Goal: Transaction & Acquisition: Purchase product/service

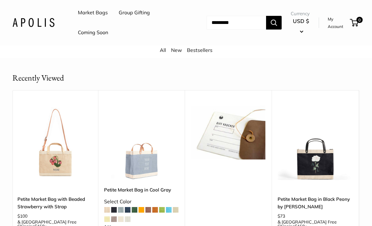
scroll to position [1196, 0]
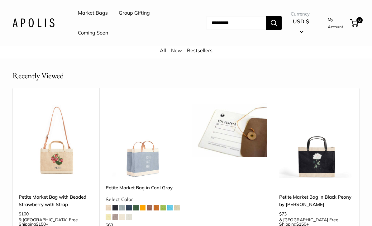
click at [69, 131] on img at bounding box center [56, 141] width 74 height 74
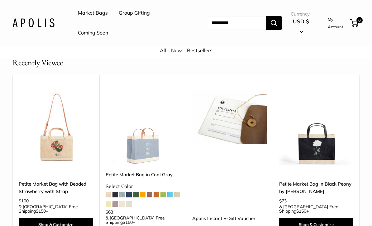
scroll to position [1238, 0]
